Goal: Information Seeking & Learning: Learn about a topic

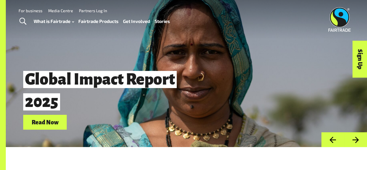
click at [336, 19] on img at bounding box center [340, 19] width 22 height 24
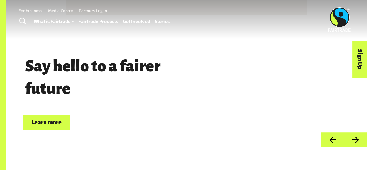
click at [113, 21] on link "Fairtrade Products" at bounding box center [98, 21] width 40 height 8
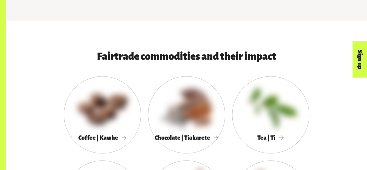
scroll to position [290, 0]
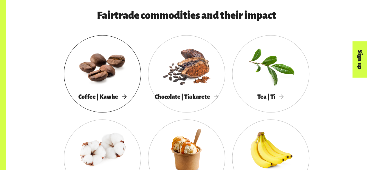
click at [104, 77] on div at bounding box center [102, 66] width 77 height 50
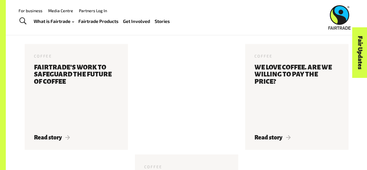
scroll to position [1539, 0]
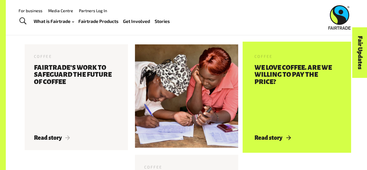
click at [296, 79] on h3 "We love coffee. Are we willing to pay the price?" at bounding box center [297, 95] width 85 height 63
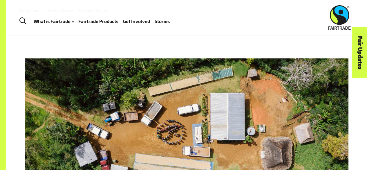
click at [170, 20] on link "Stories" at bounding box center [162, 21] width 15 height 8
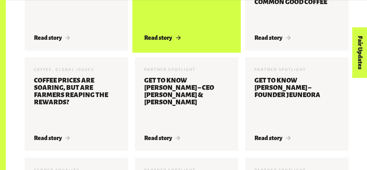
scroll to position [405, 0]
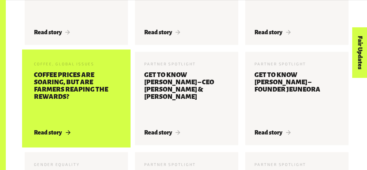
click at [76, 80] on h3 "Coffee prices are soaring, but are farmers reaping the rewards?" at bounding box center [76, 96] width 85 height 50
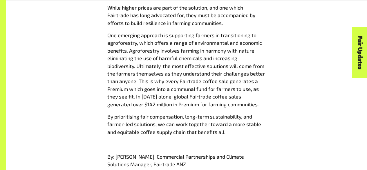
scroll to position [696, 0]
